Goal: Transaction & Acquisition: Download file/media

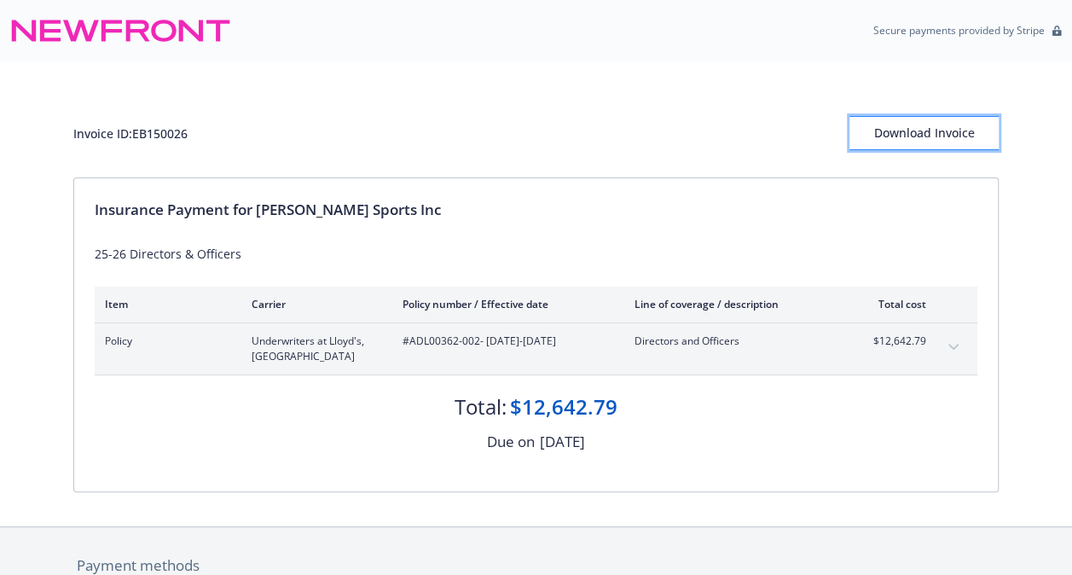
click at [956, 136] on div "Download Invoice" at bounding box center [923, 133] width 149 height 32
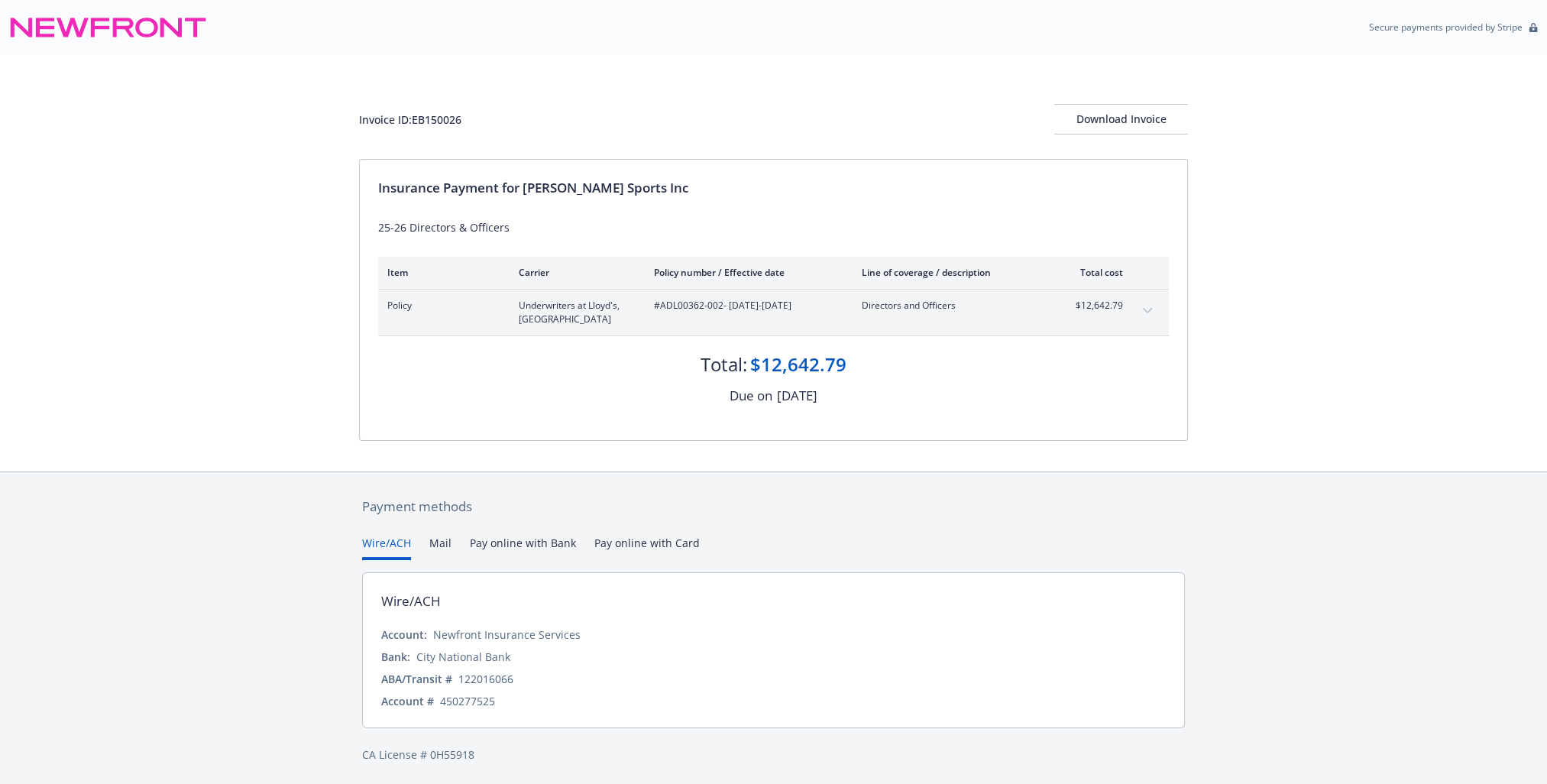
click at [162, 235] on div "Invoice ID: EB150026 Download Invoice Insurance Payment for IDA Sports Inc 25-2…" at bounding box center [774, 263] width 1547 height 417
